Goal: Complete application form

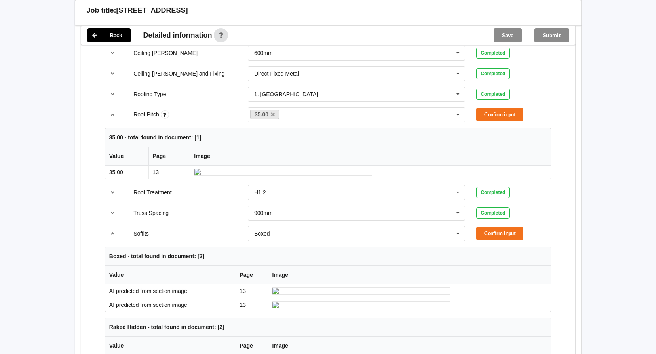
scroll to position [515, 0]
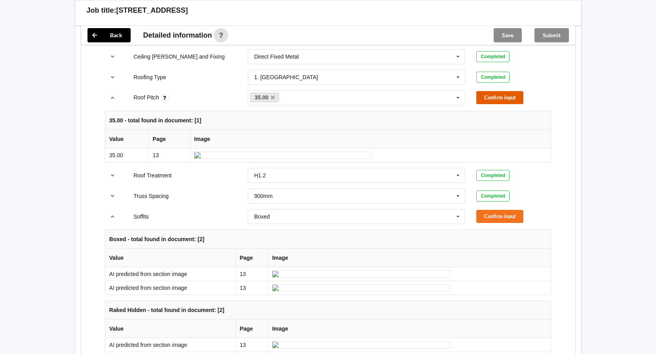
click at [493, 96] on button "Confirm input" at bounding box center [499, 97] width 47 height 13
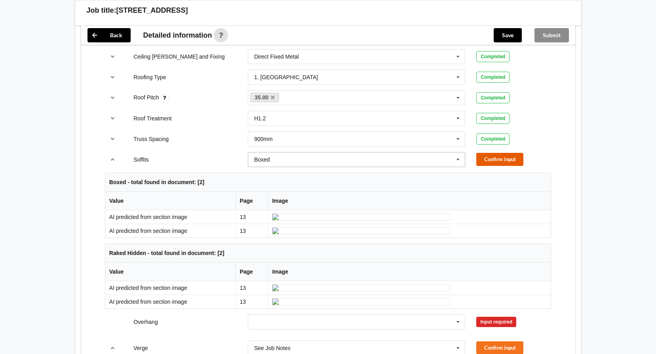
drag, startPoint x: 494, startPoint y: 159, endPoint x: 464, endPoint y: 159, distance: 30.5
click at [493, 159] on button "Confirm input" at bounding box center [499, 159] width 47 height 13
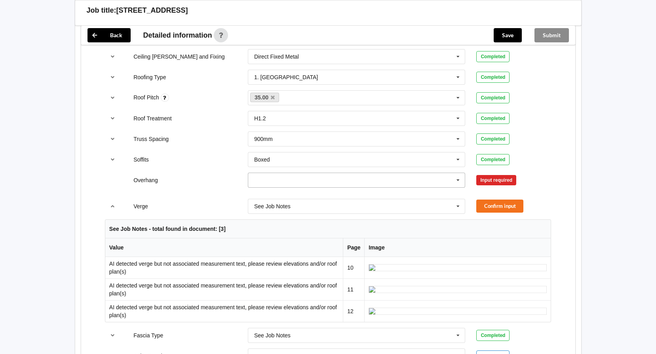
drag, startPoint x: 459, startPoint y: 181, endPoint x: 452, endPoint y: 181, distance: 7.1
click at [459, 181] on icon at bounding box center [458, 180] width 12 height 15
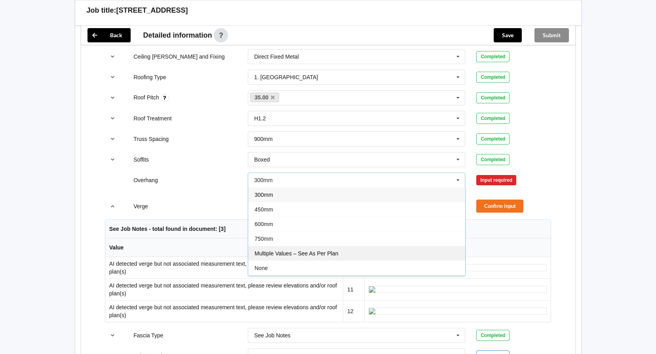
click at [338, 251] on span "Multiple Values – See As Per Plan" at bounding box center [297, 253] width 84 height 6
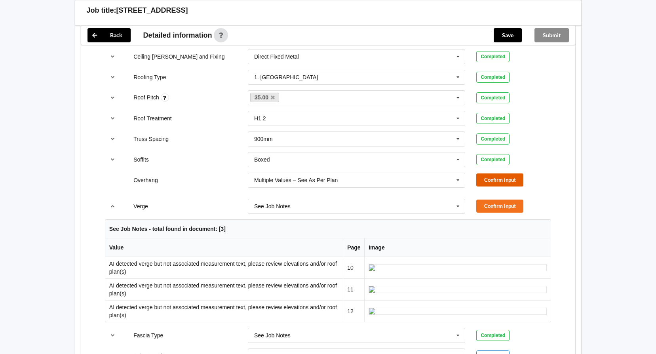
click at [489, 181] on button "Confirm input" at bounding box center [499, 179] width 47 height 13
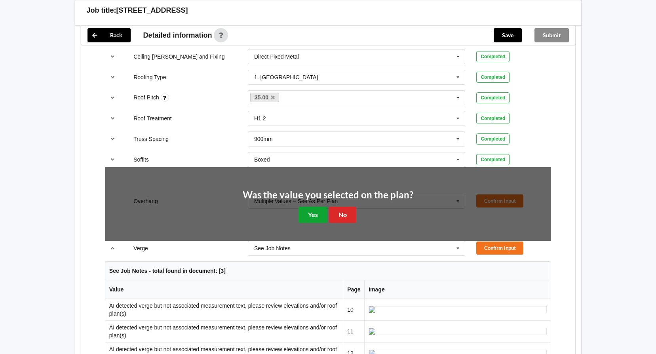
click at [311, 214] on button "Yes" at bounding box center [312, 215] width 29 height 16
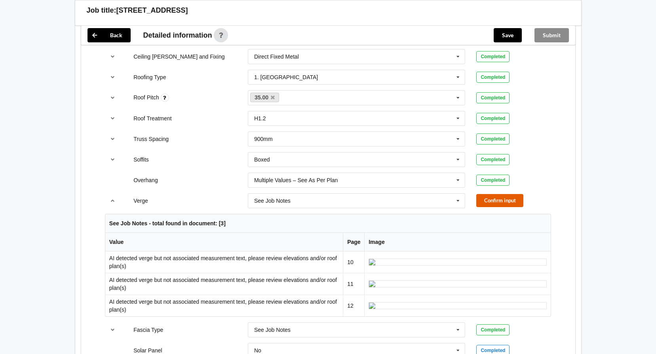
click at [487, 199] on button "Confirm input" at bounding box center [499, 200] width 47 height 13
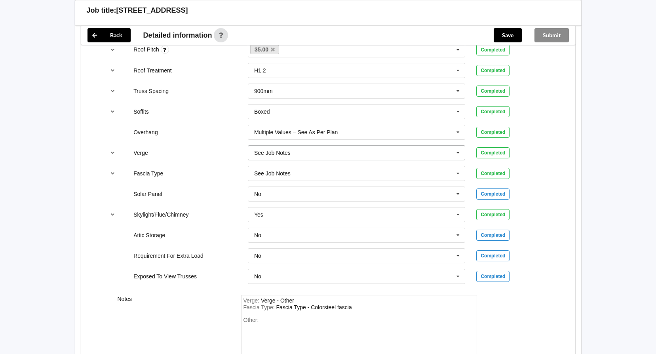
scroll to position [594, 0]
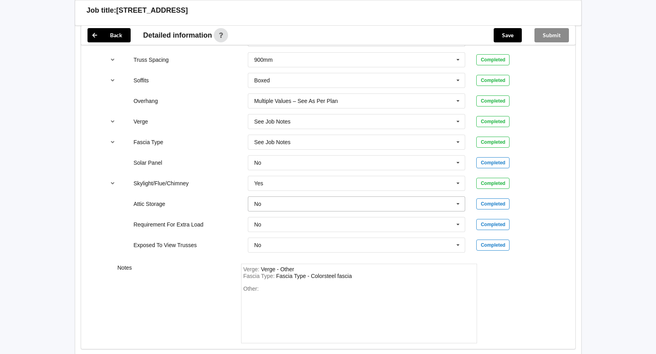
click at [455, 203] on icon at bounding box center [458, 204] width 12 height 15
click at [269, 232] on div "Yes" at bounding box center [356, 233] width 217 height 15
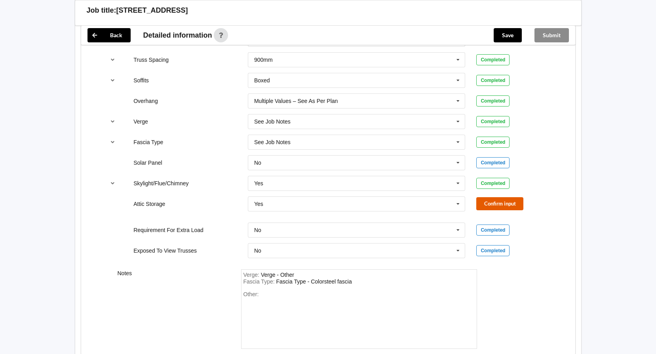
click at [496, 204] on button "Confirm input" at bounding box center [499, 203] width 47 height 13
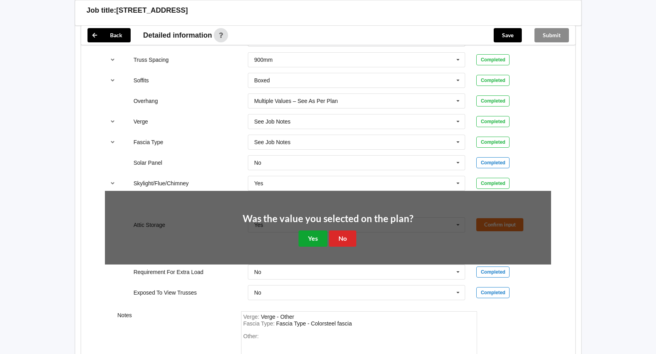
click at [319, 238] on button "Yes" at bounding box center [312, 238] width 29 height 16
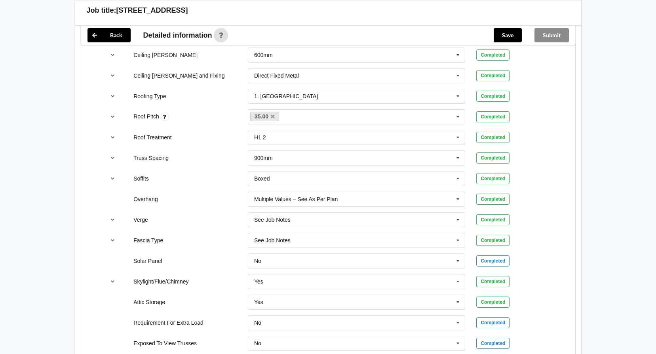
scroll to position [482, 0]
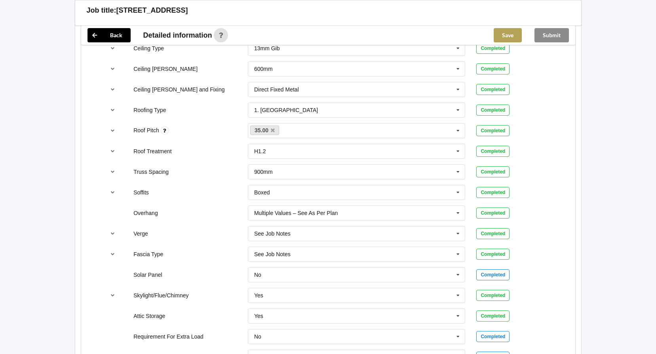
click at [508, 37] on button "Save" at bounding box center [508, 35] width 28 height 14
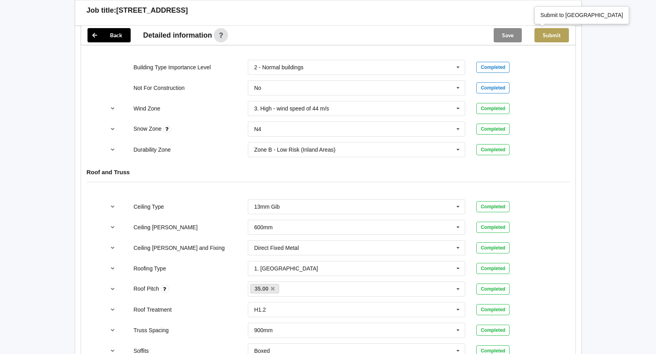
click at [546, 36] on button "Submit" at bounding box center [551, 35] width 34 height 14
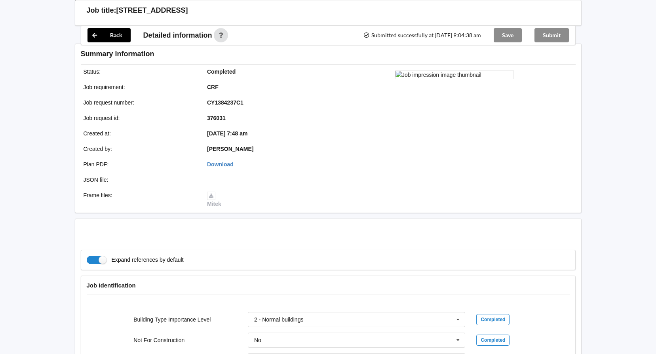
scroll to position [287, 0]
